Goal: Task Accomplishment & Management: Manage account settings

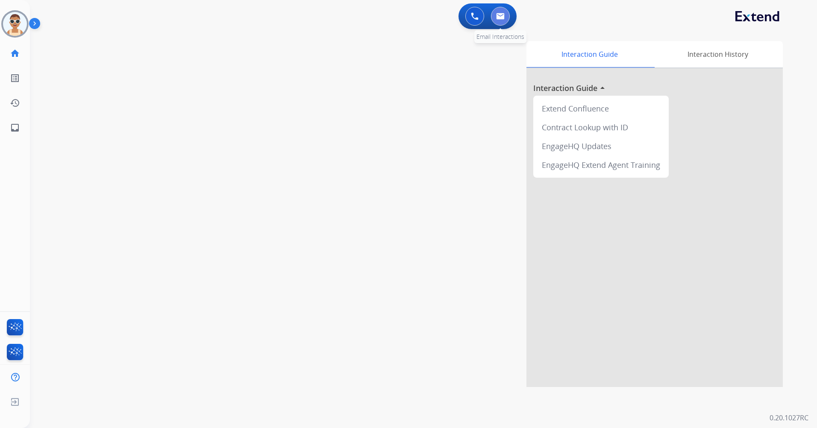
click at [500, 17] on img at bounding box center [500, 16] width 9 height 7
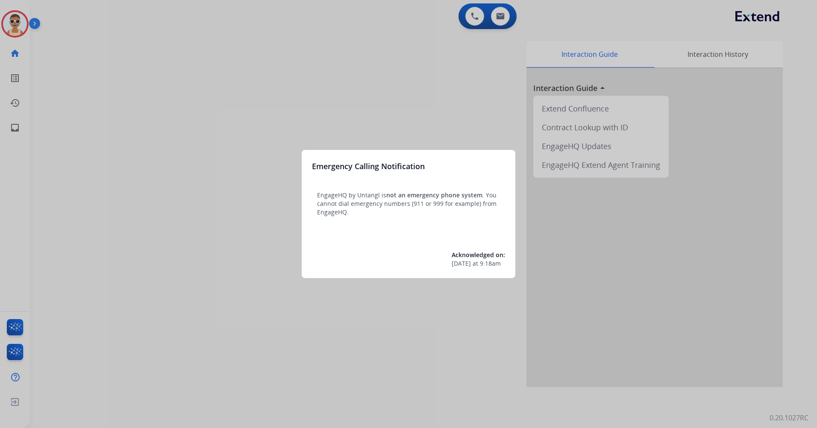
click at [247, 206] on div at bounding box center [408, 214] width 817 height 428
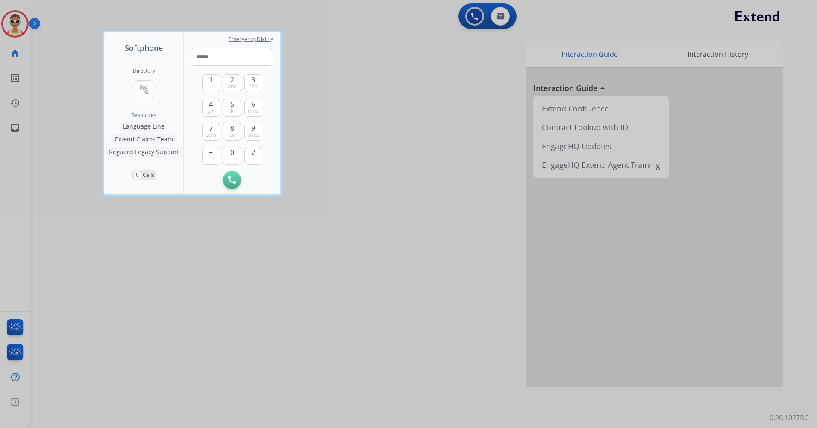
click at [286, 359] on div at bounding box center [408, 214] width 817 height 428
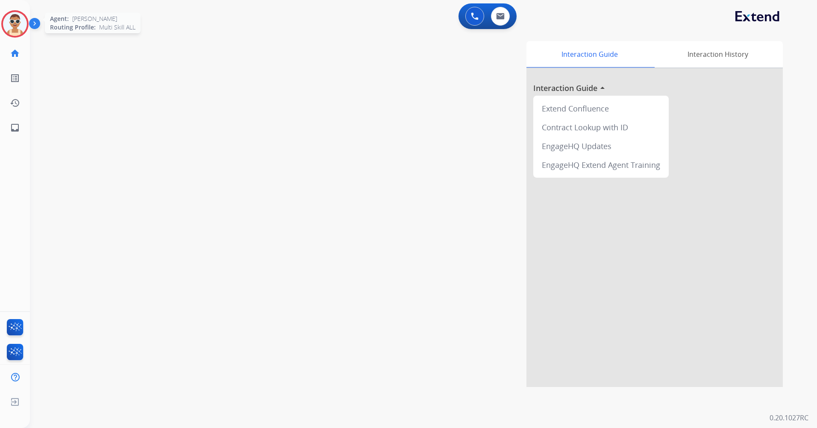
click at [15, 16] on img at bounding box center [15, 24] width 24 height 24
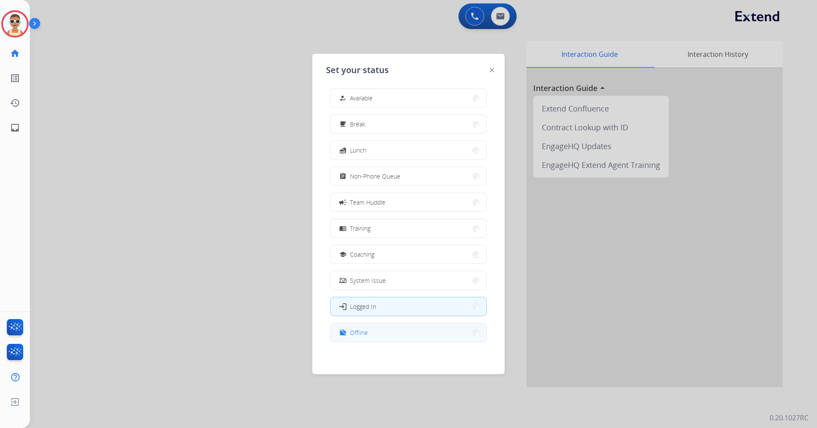
scroll to position [3, 0]
click at [408, 331] on button "work_off Offline" at bounding box center [409, 332] width 156 height 18
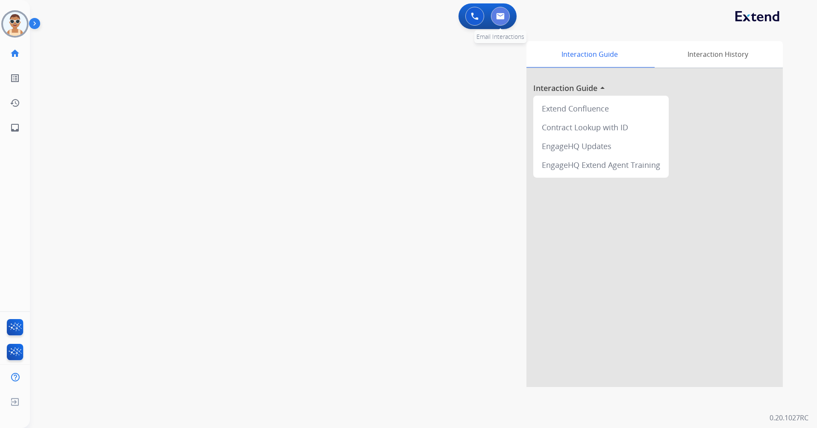
click at [501, 12] on button at bounding box center [500, 16] width 19 height 19
